Goal: Information Seeking & Learning: Learn about a topic

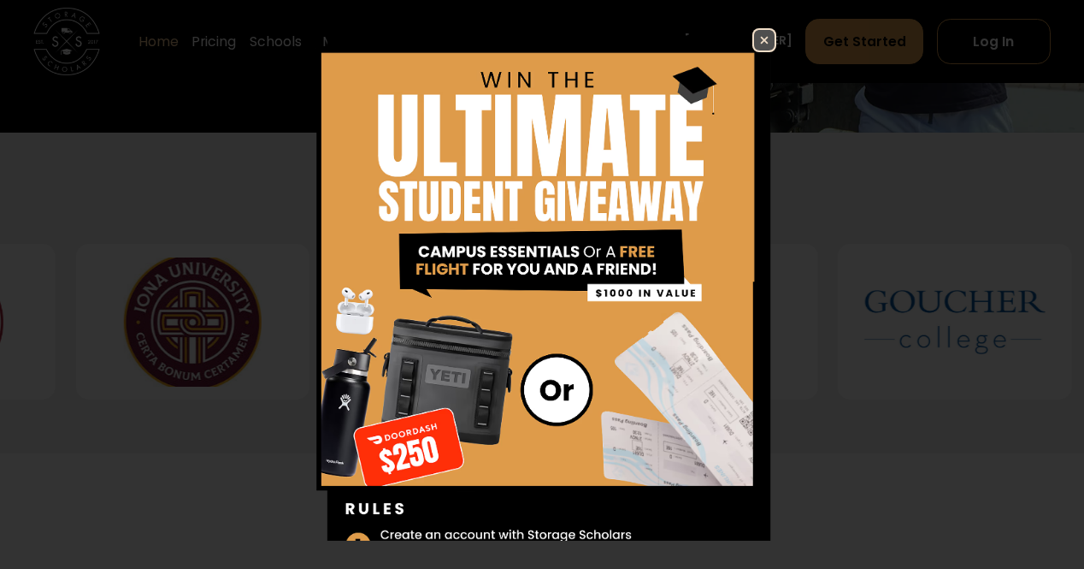
scroll to position [648, 0]
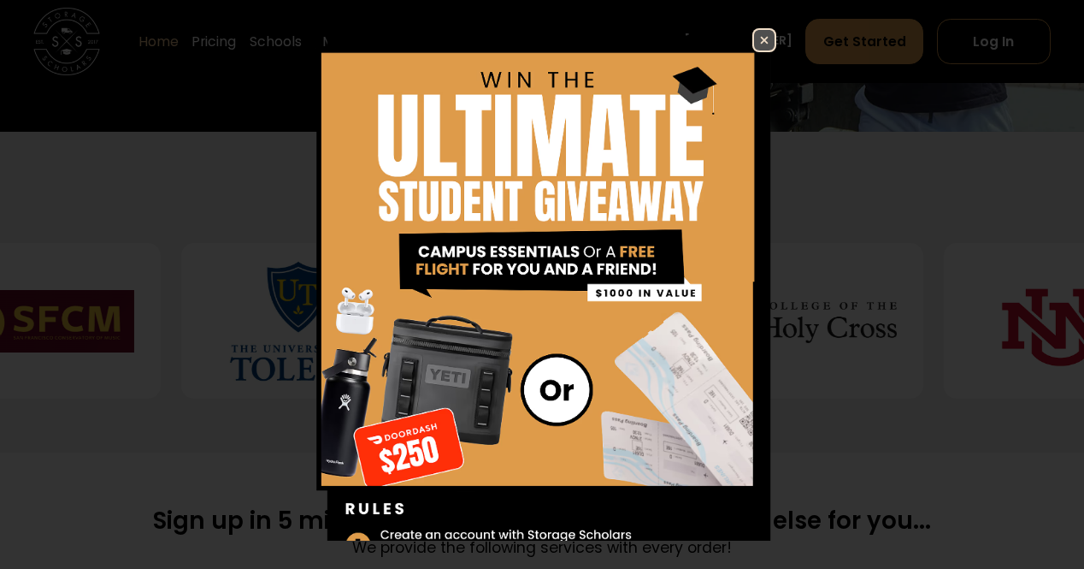
click at [754, 45] on img at bounding box center [764, 40] width 21 height 21
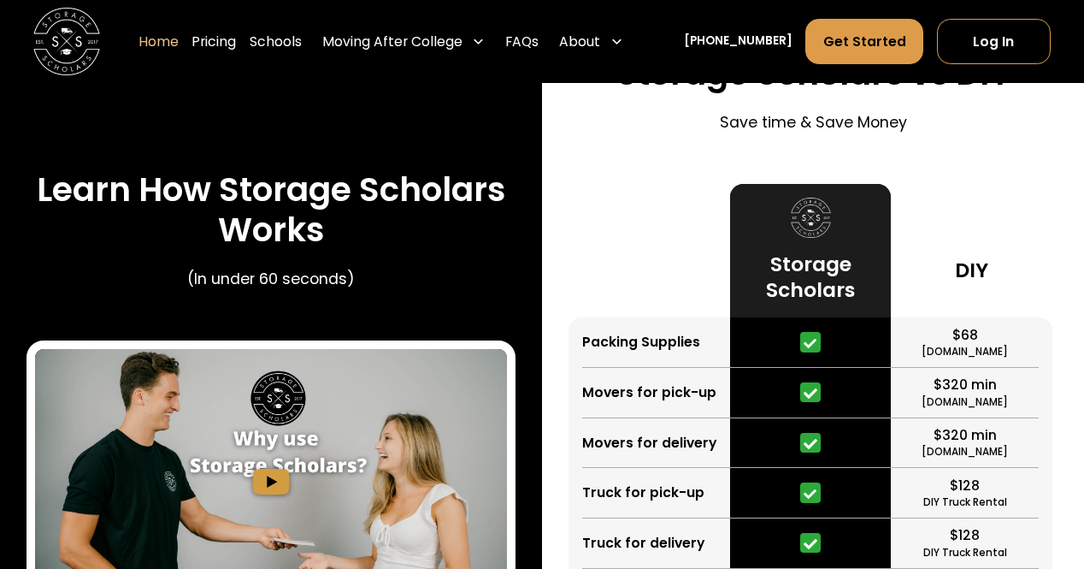
scroll to position [2975, 0]
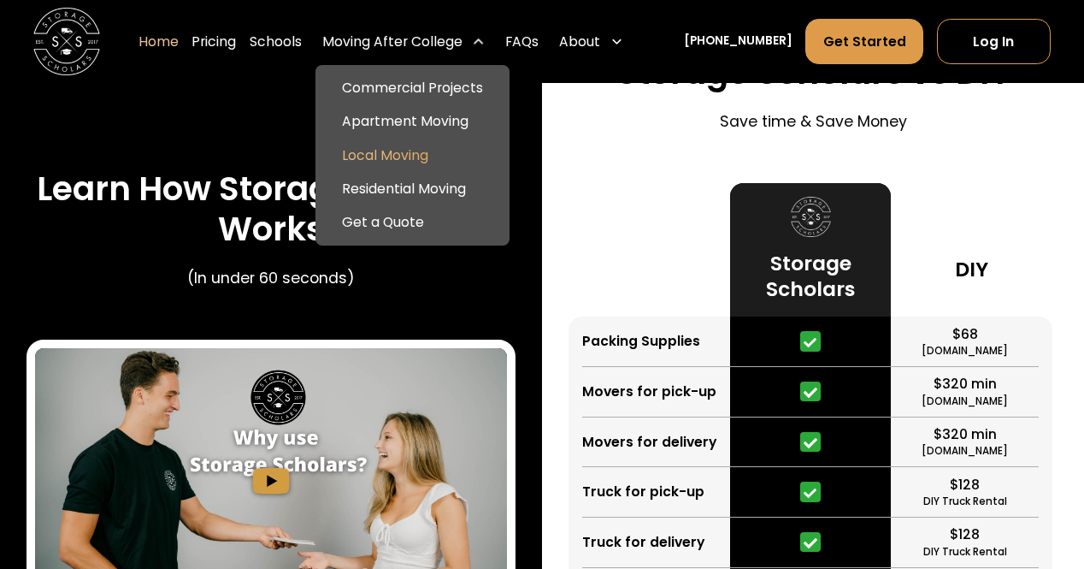
click at [391, 156] on link "Local Moving" at bounding box center [412, 155] width 181 height 33
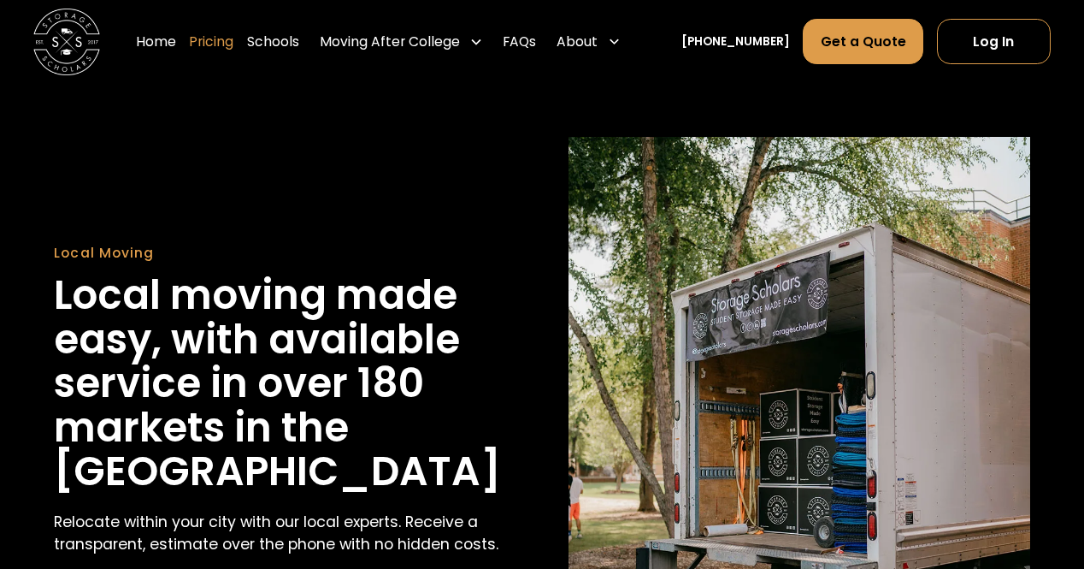
click at [233, 42] on link "Pricing" at bounding box center [211, 42] width 44 height 47
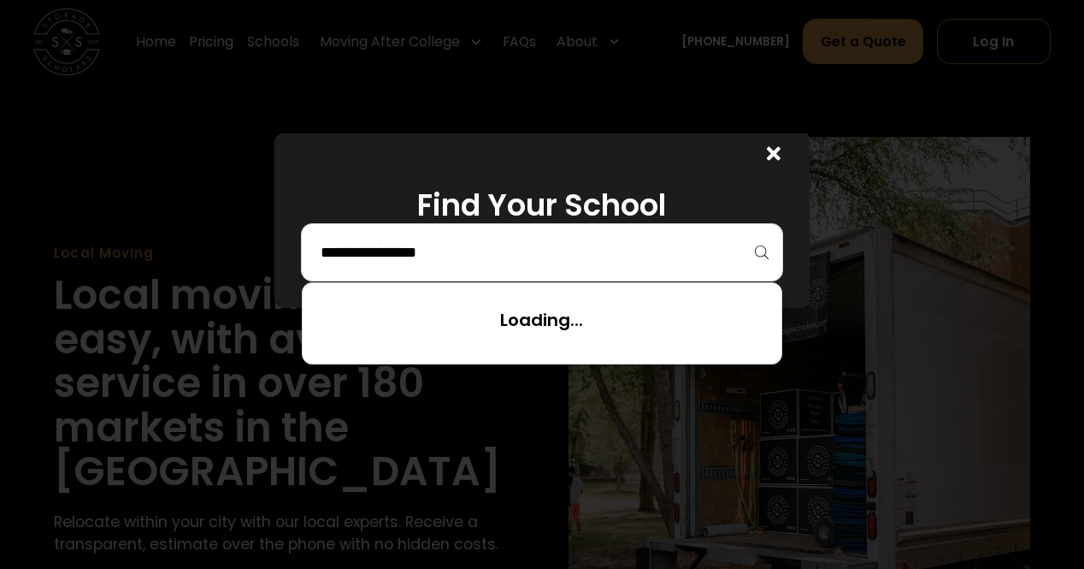
click at [357, 249] on input "search" at bounding box center [542, 252] width 446 height 29
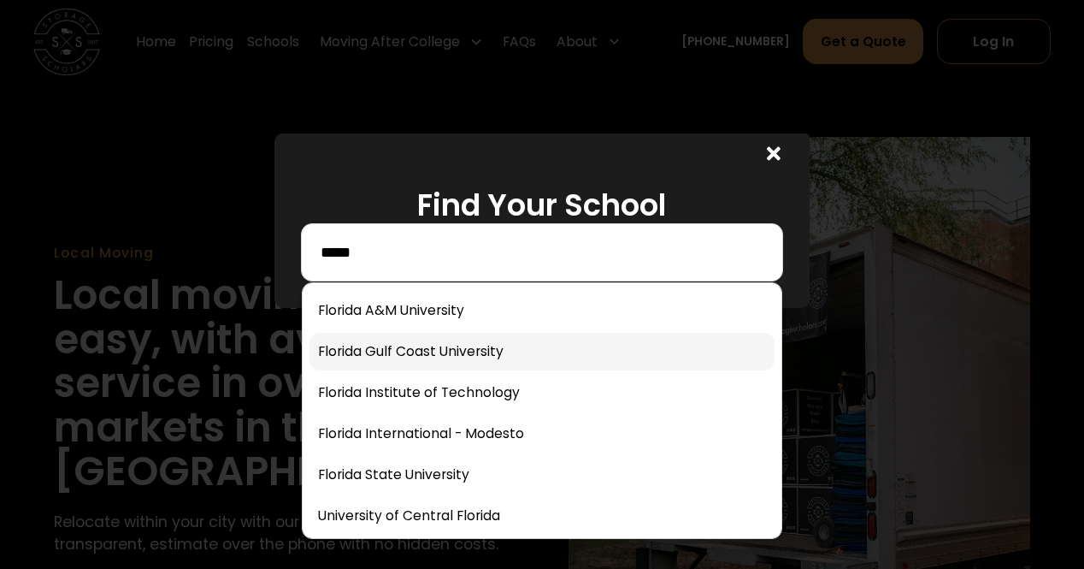
type input "*****"
click at [392, 363] on link at bounding box center [542, 352] width 464 height 38
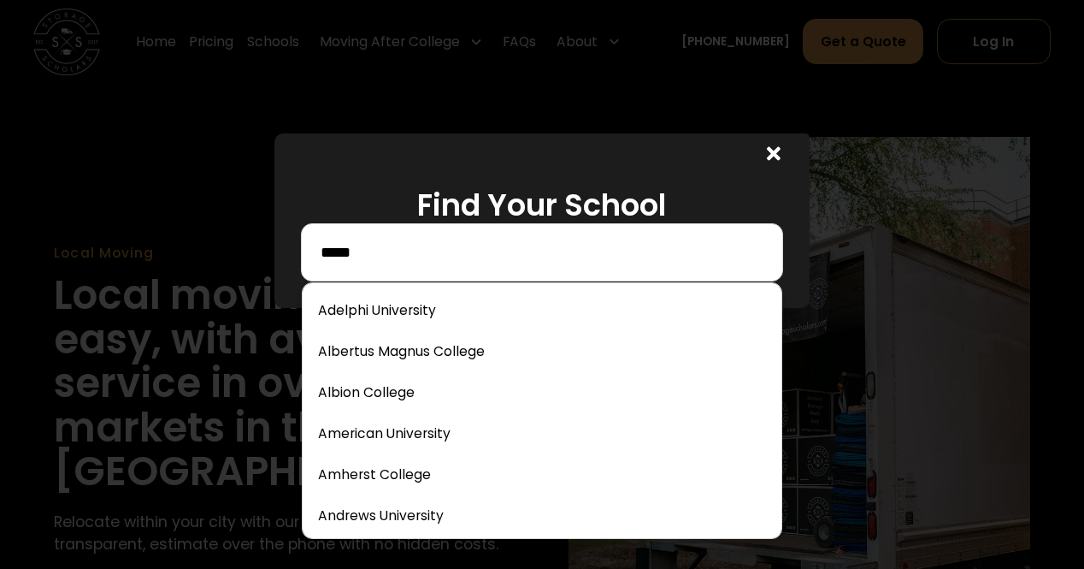
click at [369, 259] on input "*****" at bounding box center [542, 252] width 446 height 29
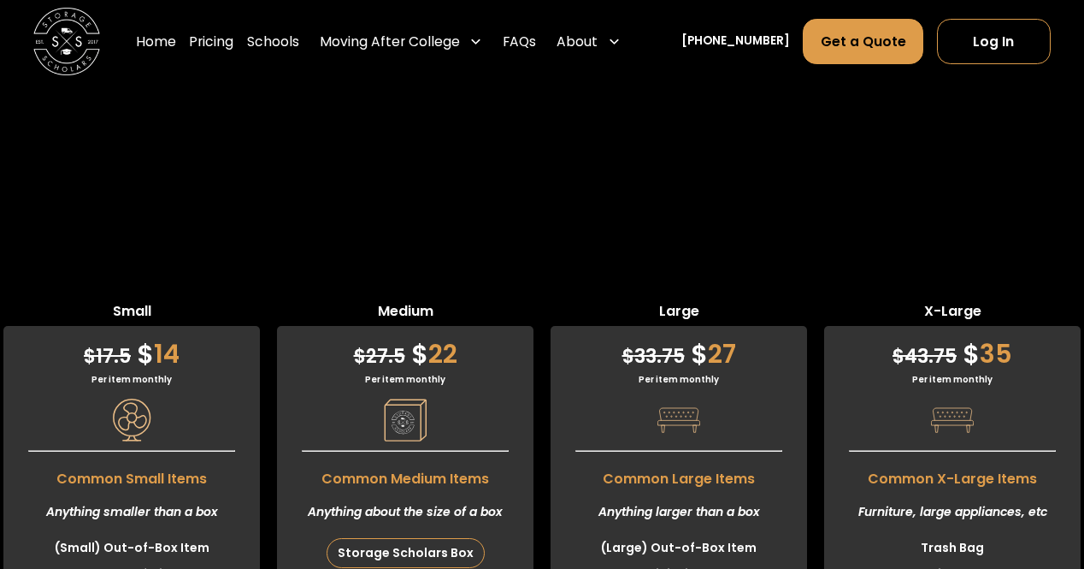
scroll to position [4440, 0]
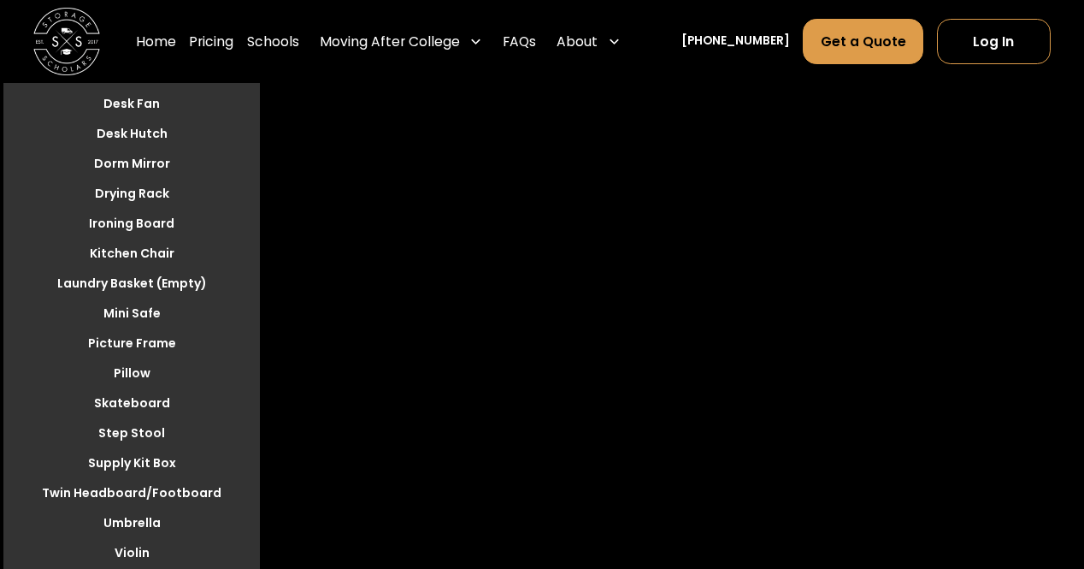
scroll to position [5053, 0]
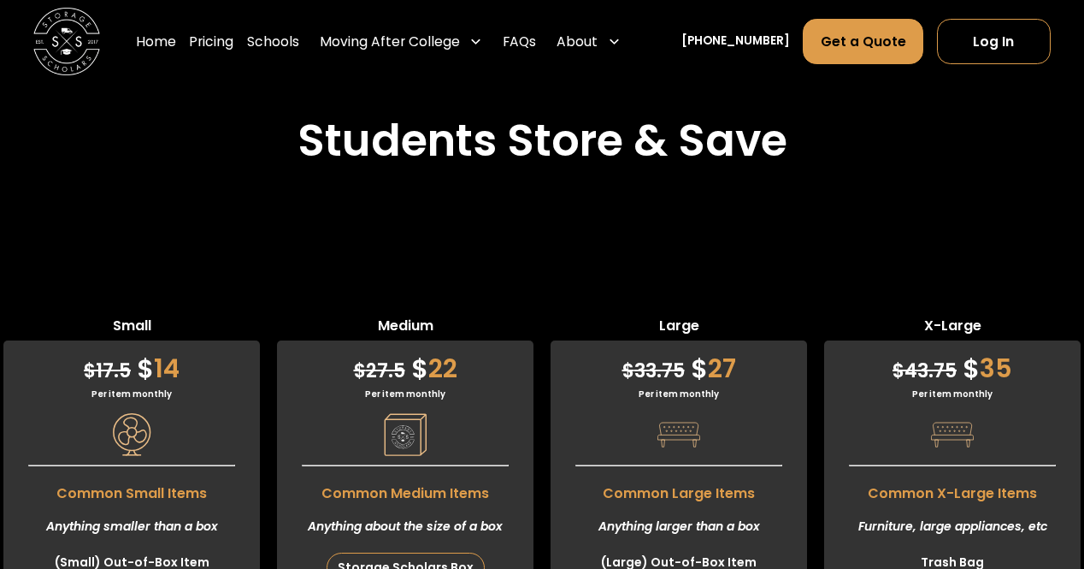
scroll to position [4343, 0]
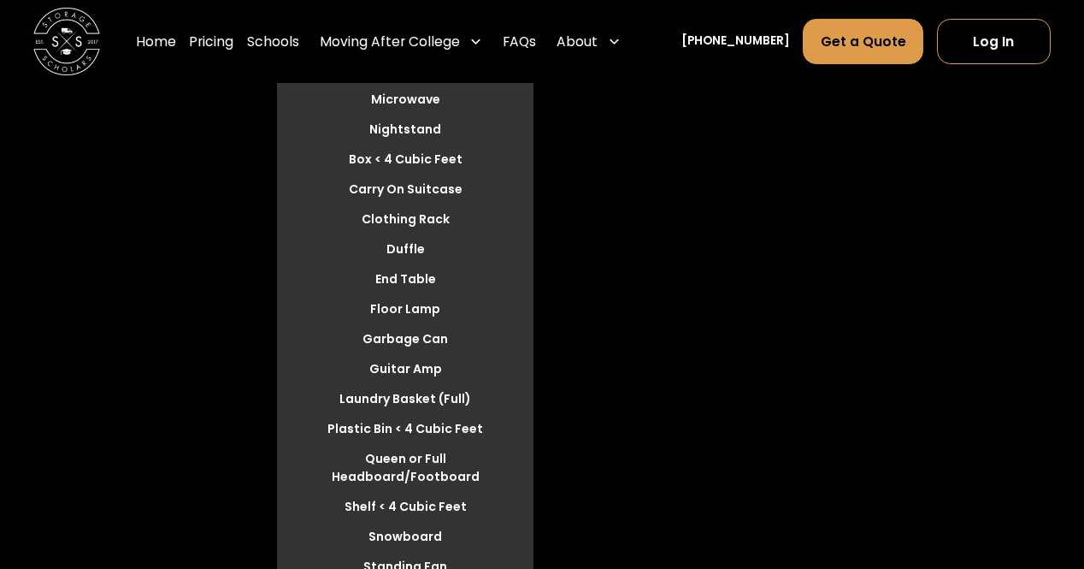
scroll to position [5099, 0]
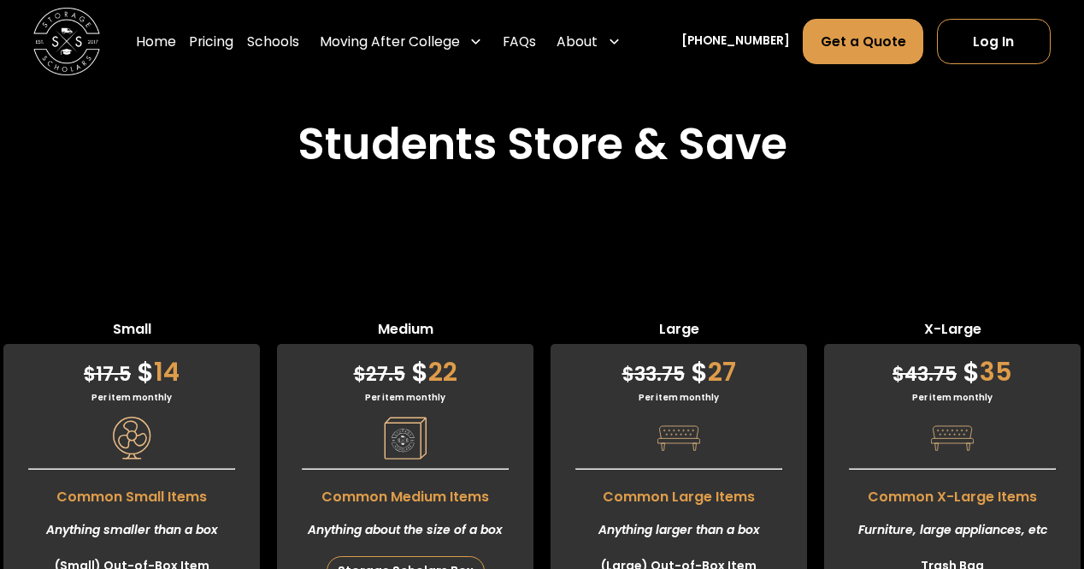
scroll to position [4338, 0]
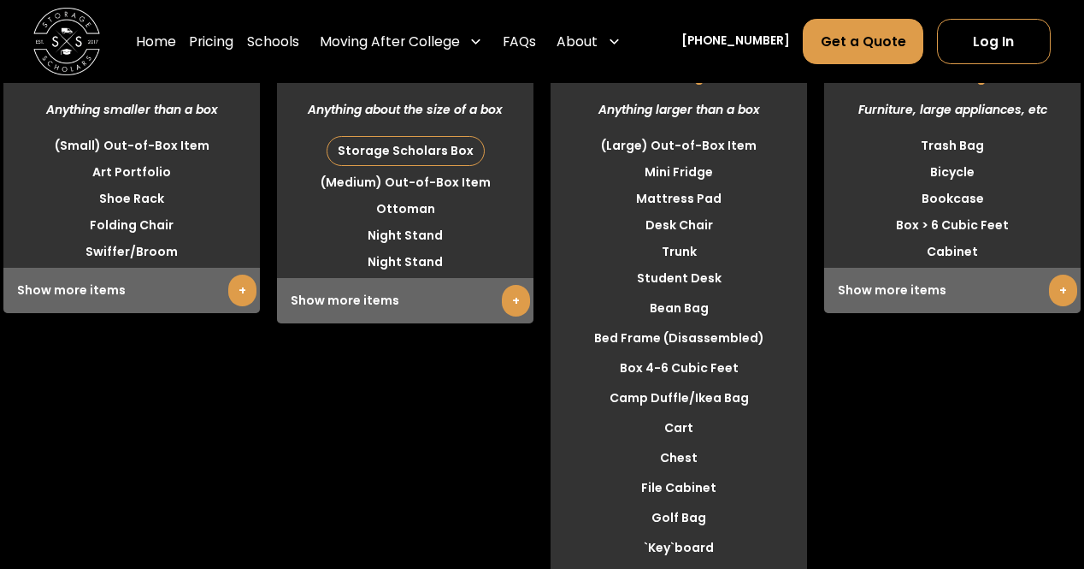
scroll to position [4765, 0]
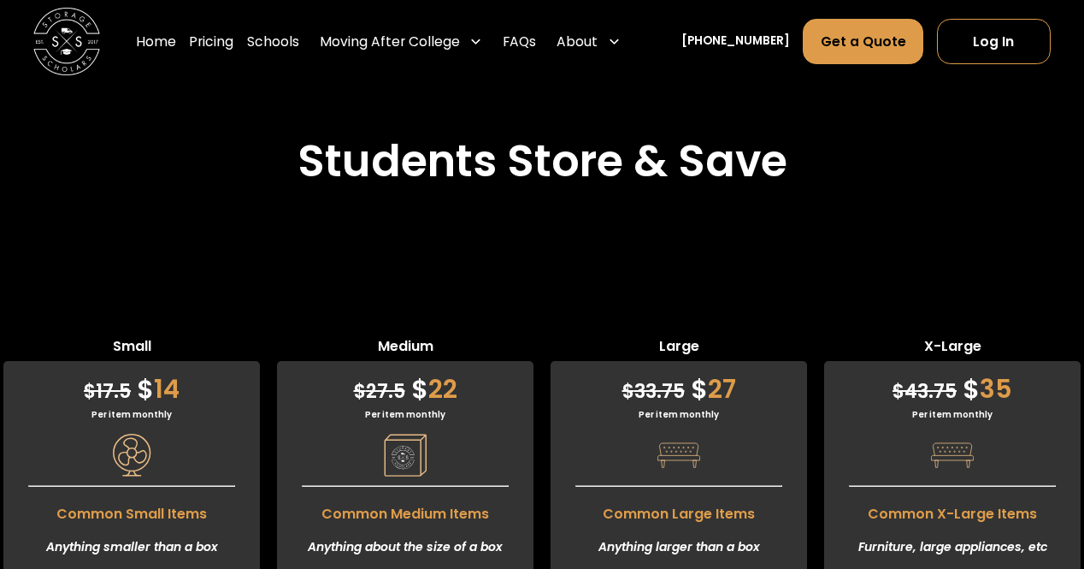
scroll to position [4316, 0]
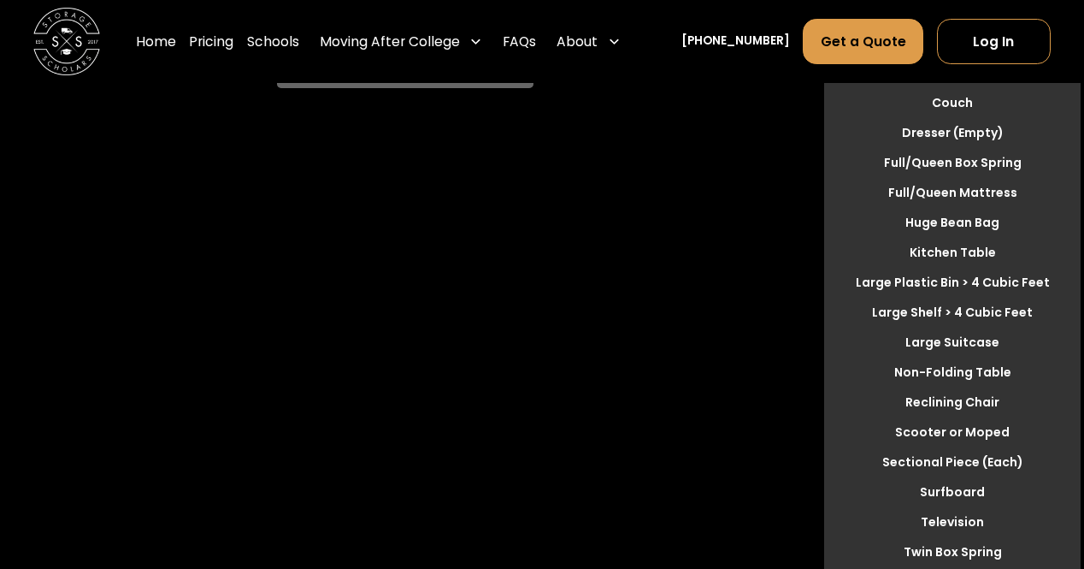
scroll to position [4994, 0]
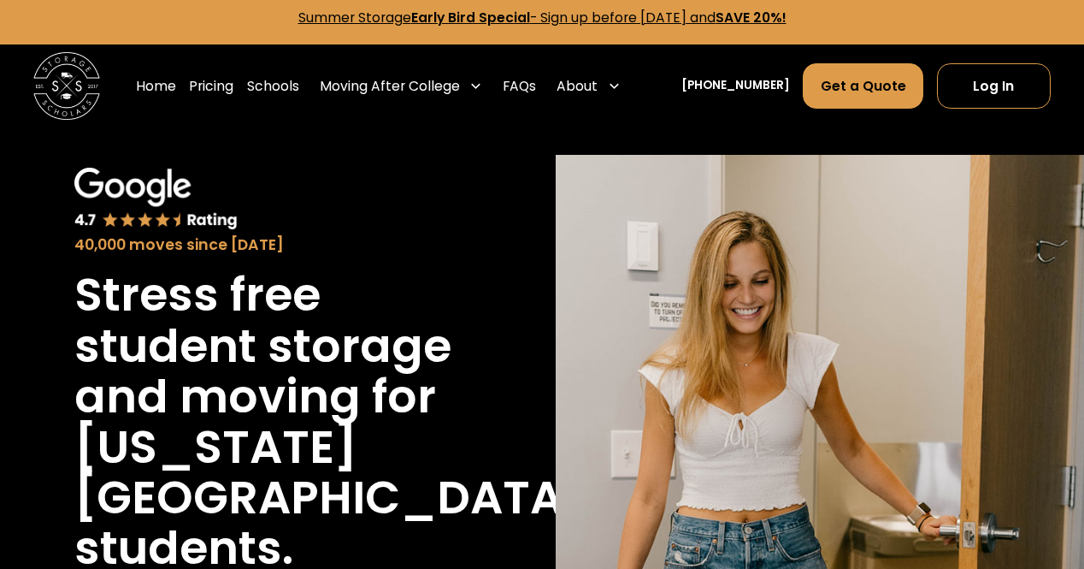
scroll to position [0, 0]
